Goal: Information Seeking & Learning: Learn about a topic

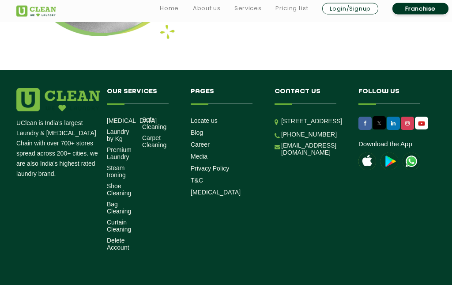
scroll to position [1112, 0]
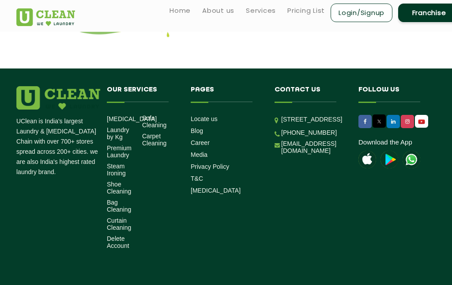
click at [118, 127] on link "Laundry by Kg" at bounding box center [121, 133] width 29 height 14
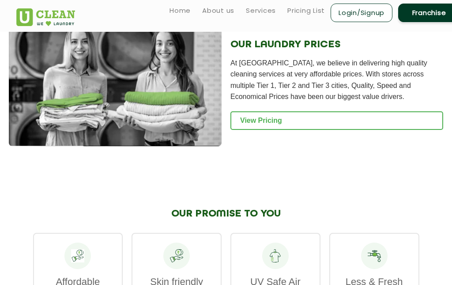
scroll to position [1197, 0]
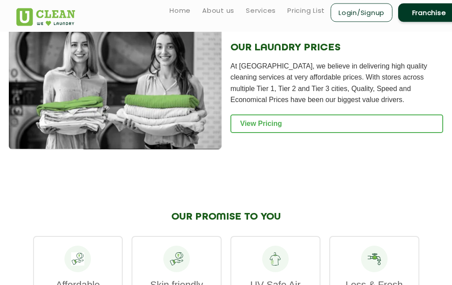
click at [266, 132] on link "View Pricing" at bounding box center [337, 124] width 213 height 19
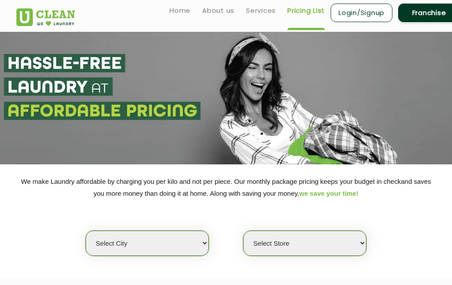
click at [206, 236] on select "Select city [GEOGRAPHIC_DATA] [GEOGRAPHIC_DATA] [GEOGRAPHIC_DATA] [GEOGRAPHIC_D…" at bounding box center [147, 243] width 123 height 25
select select "26"
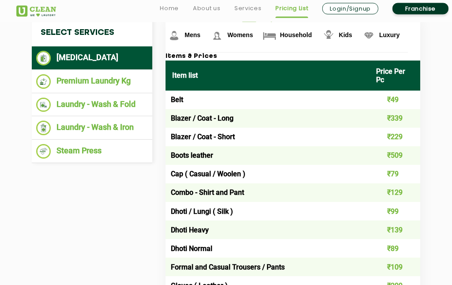
scroll to position [304, 0]
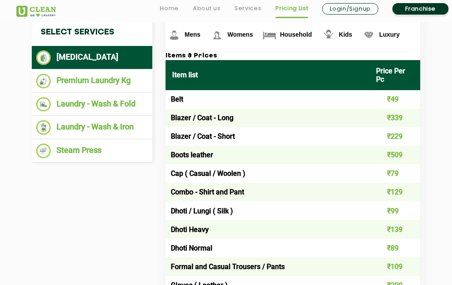
click at [111, 125] on li "Laundry - Wash & Iron" at bounding box center [92, 127] width 112 height 15
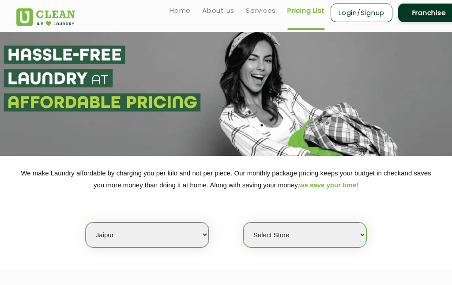
scroll to position [0, 0]
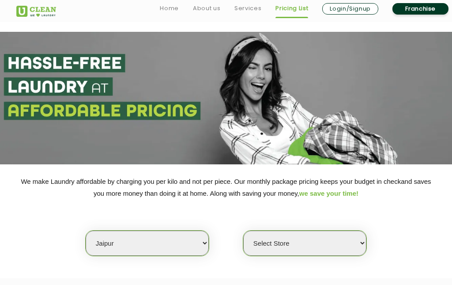
click at [358, 236] on select "Select Store [GEOGRAPHIC_DATA][PERSON_NAME] [GEOGRAPHIC_DATA] [PERSON_NAME][GEO…" at bounding box center [304, 243] width 123 height 25
click at [359, 239] on select "Select Store [GEOGRAPHIC_DATA][PERSON_NAME] [GEOGRAPHIC_DATA] [PERSON_NAME][GEO…" at bounding box center [304, 243] width 123 height 25
click at [326, 227] on div "We make Laundry affordable by charging you per kilo and not per piece. Our mont…" at bounding box center [226, 215] width 433 height 81
click at [358, 238] on select "Select Store [GEOGRAPHIC_DATA][PERSON_NAME] [GEOGRAPHIC_DATA] [PERSON_NAME][GEO…" at bounding box center [304, 243] width 123 height 25
select select "57"
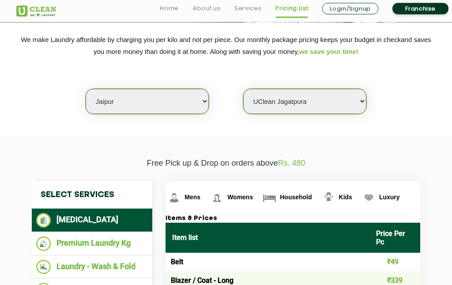
scroll to position [142, 0]
click at [264, 196] on img at bounding box center [269, 197] width 15 height 15
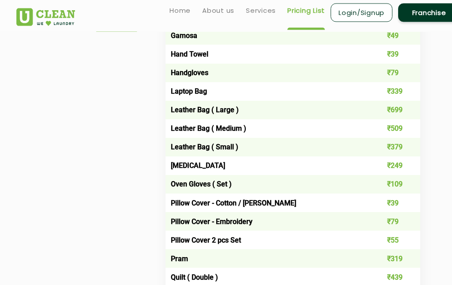
scroll to position [889, 0]
